Goal: Task Accomplishment & Management: Use online tool/utility

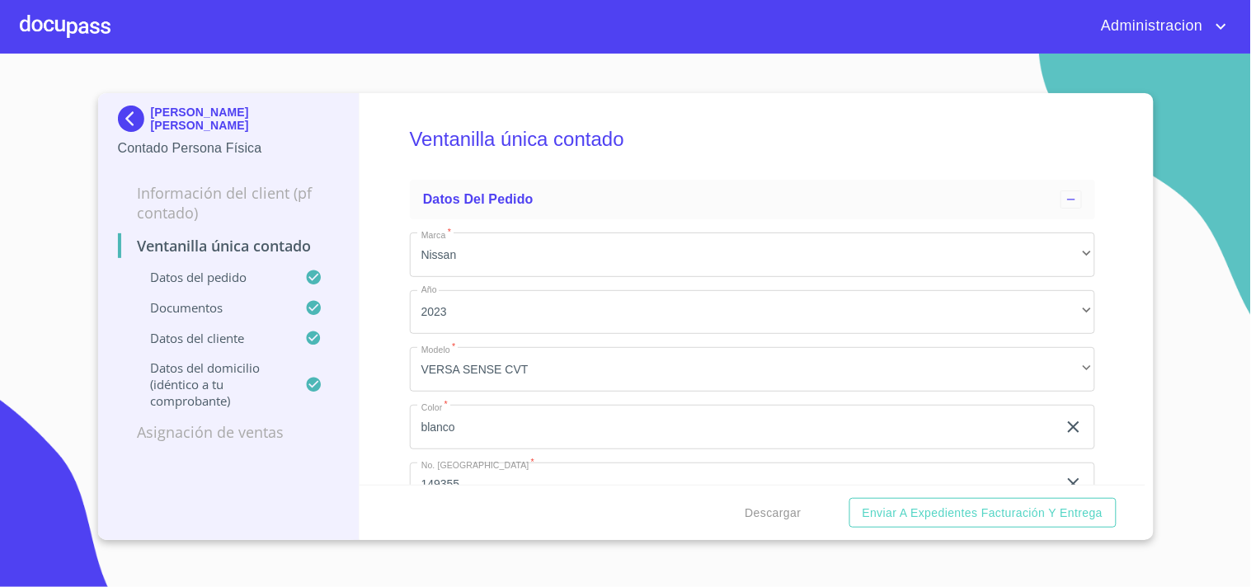
click at [175, 106] on p "JENNIFER AILYN CALDERON BAHENA" at bounding box center [245, 119] width 189 height 26
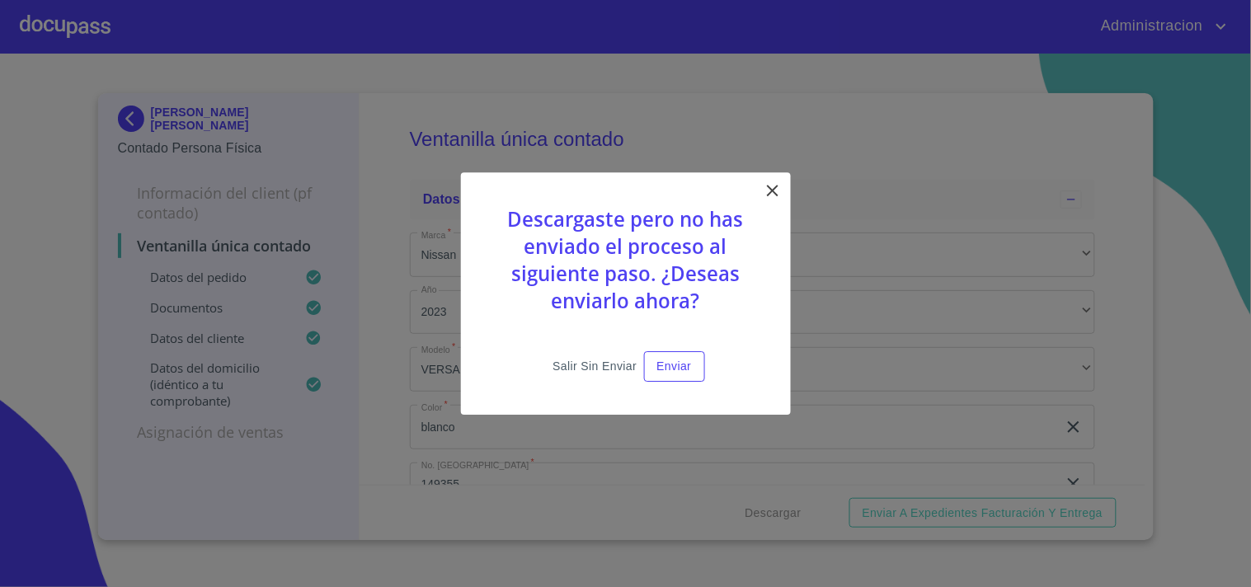
click at [612, 373] on span "Salir sin enviar" at bounding box center [594, 366] width 84 height 21
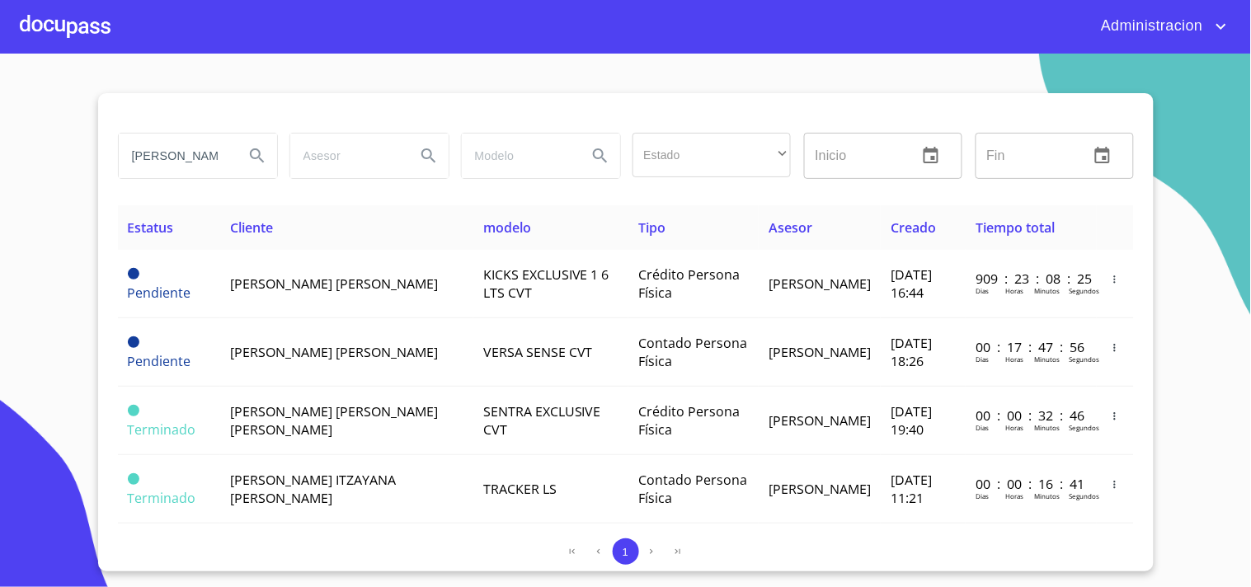
click at [112, 147] on div "jennifer" at bounding box center [197, 155] width 172 height 59
type input "claudia veronica"
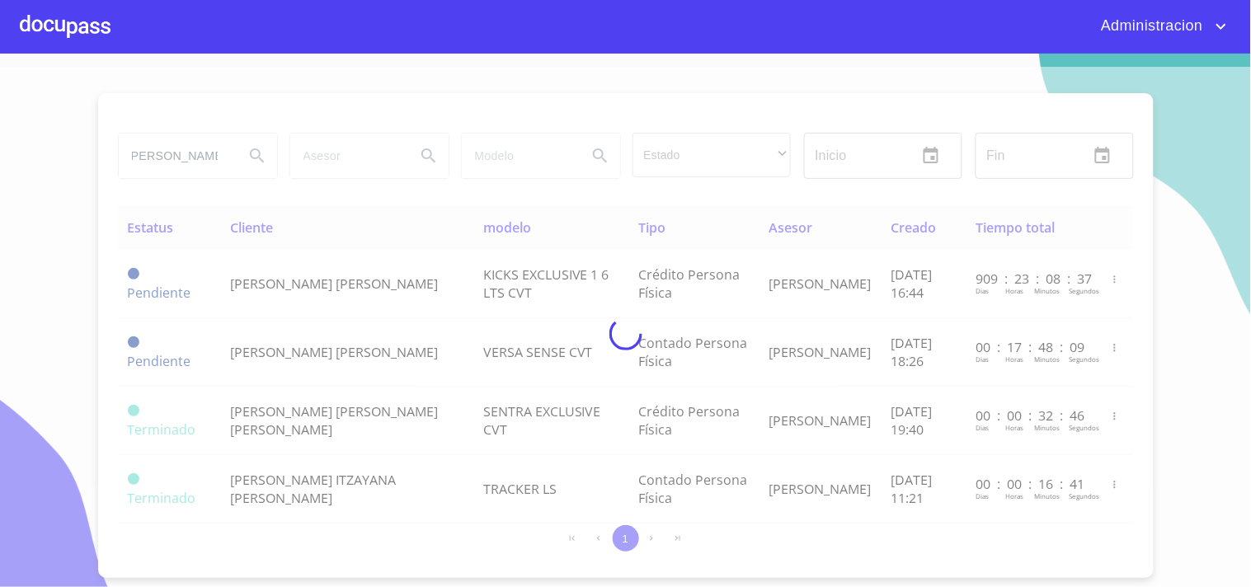
scroll to position [0, 0]
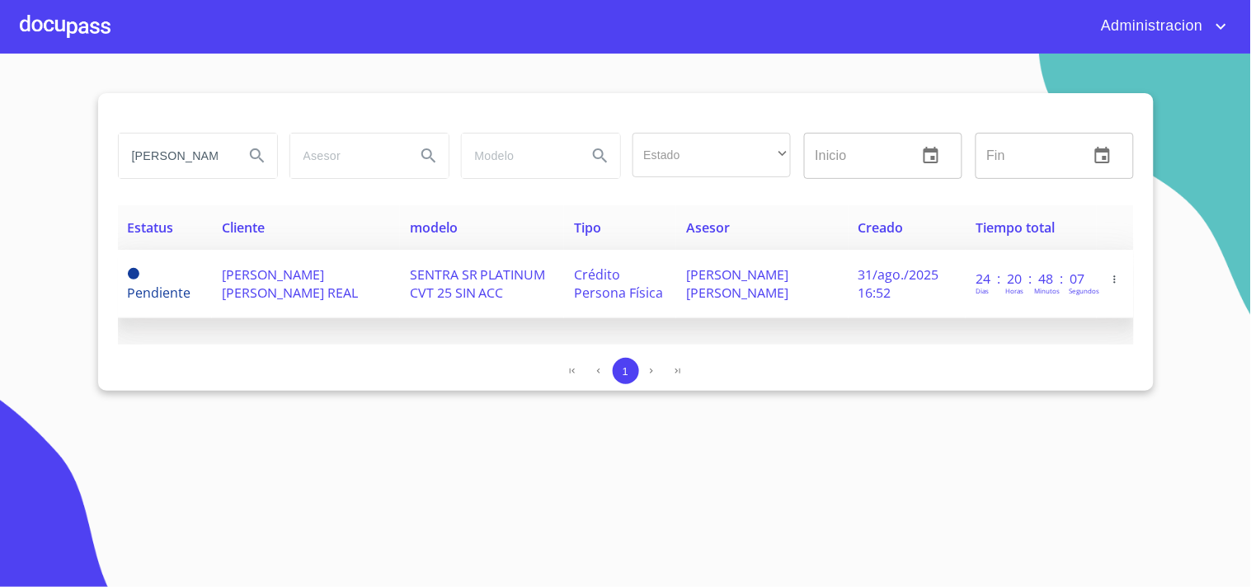
click at [545, 283] on td "SENTRA SR PLATINUM CVT 25 SIN ACC" at bounding box center [482, 284] width 164 height 68
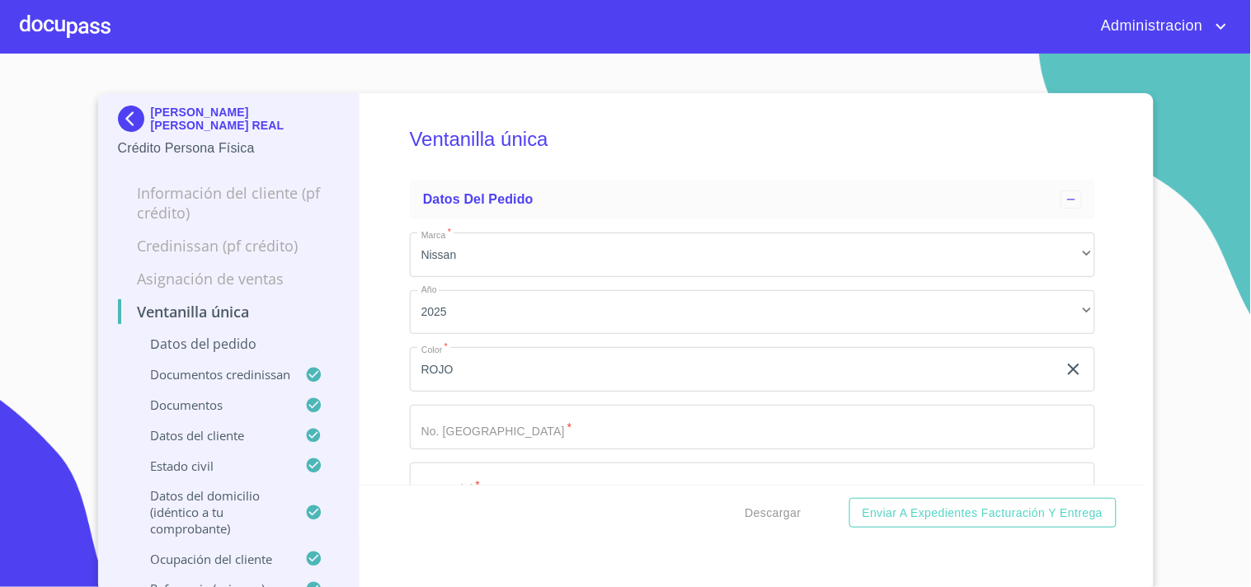
click at [773, 491] on div "Descargar Enviar a Expedientes Facturación y Entrega" at bounding box center [753, 513] width 786 height 56
click at [785, 505] on span "Descargar" at bounding box center [773, 513] width 56 height 21
